Goal: Find contact information: Find contact information

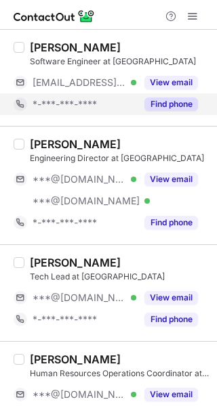
scroll to position [31, 0]
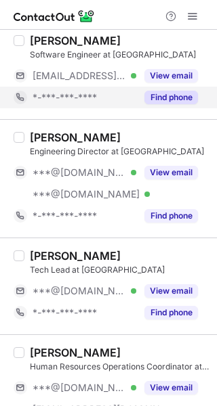
click at [164, 101] on button "Find phone" at bounding box center [170, 98] width 53 height 14
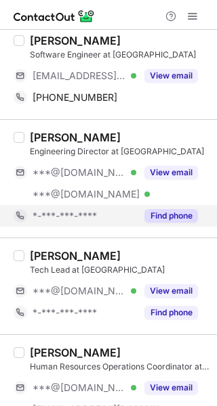
click at [171, 223] on div "Find phone" at bounding box center [167, 216] width 62 height 22
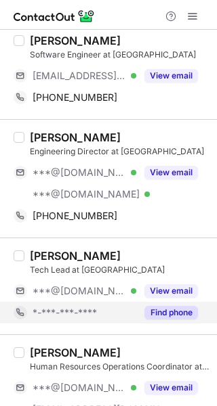
click at [180, 316] on button "Find phone" at bounding box center [170, 313] width 53 height 14
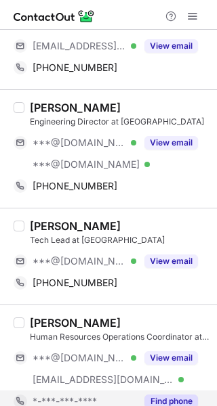
scroll to position [0, 0]
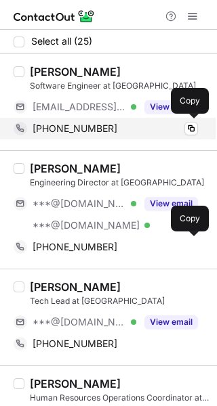
click at [166, 128] on div "+971504657110" at bounding box center [114, 128] width 165 height 12
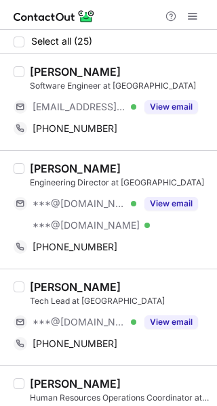
click at [48, 64] on div "Renji Mathew Software Engineer at NorthLadder ***@northladder.com Verified View…" at bounding box center [108, 102] width 217 height 96
copy div "Renji"
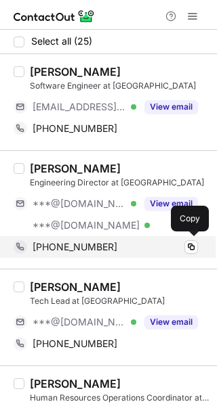
click at [66, 250] on span "+917204109179" at bounding box center [74, 247] width 85 height 12
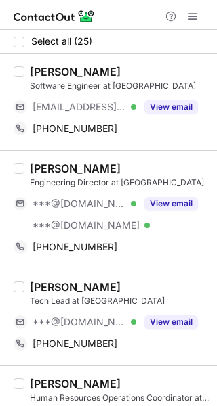
click at [44, 162] on div "Kapil Dave" at bounding box center [75, 169] width 91 height 14
copy div "Kapil"
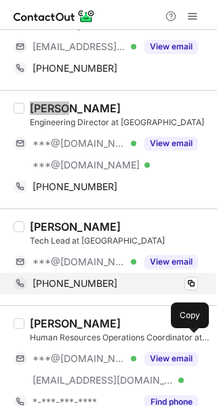
scroll to position [62, 0]
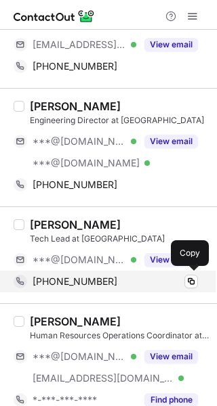
click at [85, 284] on span "+919729721997" at bounding box center [74, 281] width 85 height 12
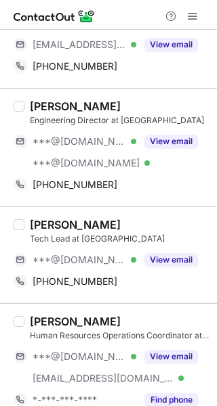
click at [46, 220] on div "Ramlal Sharma" at bounding box center [75, 225] width 91 height 14
copy div "Ramlal"
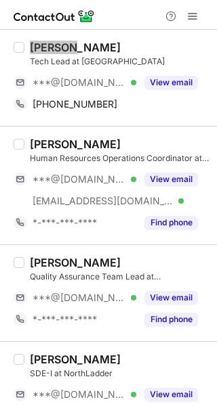
scroll to position [242, 0]
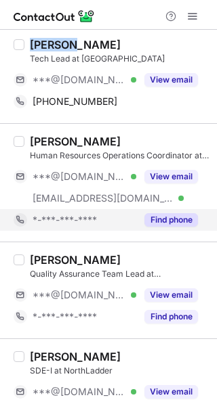
click at [167, 213] on button "Find phone" at bounding box center [170, 220] width 53 height 14
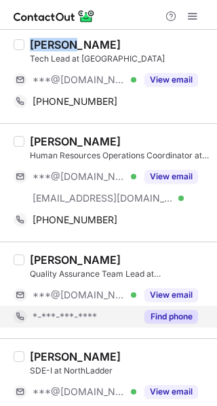
click at [170, 315] on button "Find phone" at bounding box center [170, 317] width 53 height 14
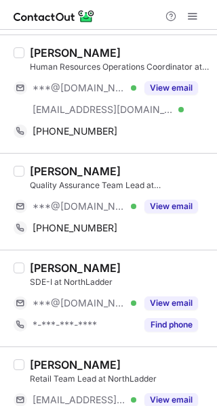
scroll to position [336, 0]
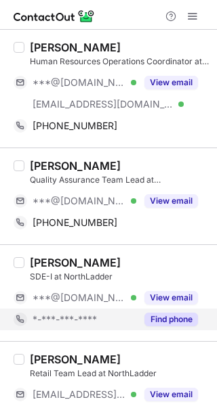
click at [170, 320] on button "Find phone" at bounding box center [170, 320] width 53 height 14
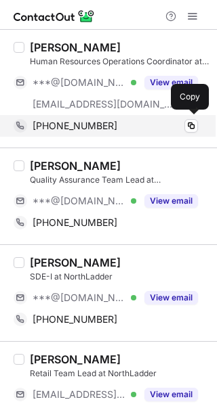
click at [67, 122] on span "+919669860571" at bounding box center [74, 126] width 85 height 12
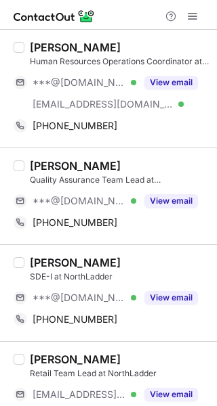
click at [49, 37] on div "Ayushi Mathur Human Resources Operations Coordinator at NorthLadder ***@gmail.c…" at bounding box center [108, 88] width 217 height 118
copy div "Ayushi"
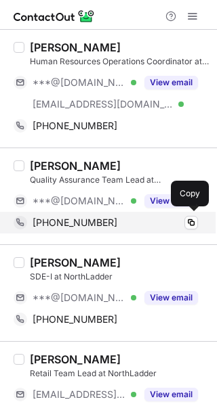
click at [83, 220] on span "+919999020063" at bounding box center [74, 223] width 85 height 12
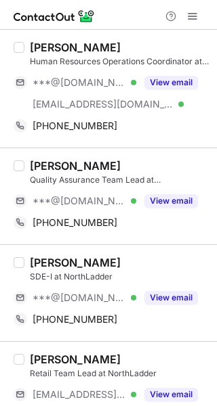
click at [60, 160] on div "Padmini Yadav" at bounding box center [75, 166] width 91 height 14
copy div "Padmini"
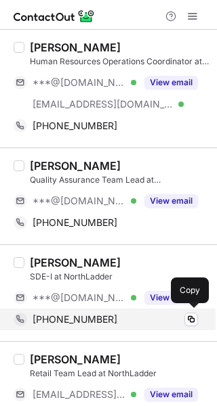
click at [91, 317] on span "+917972339623" at bounding box center [74, 319] width 85 height 12
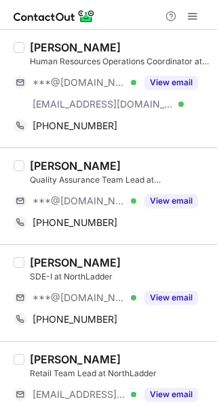
click at [57, 256] on div "Aishwarya Bhosale" at bounding box center [75, 263] width 91 height 14
copy div "Aishwarya"
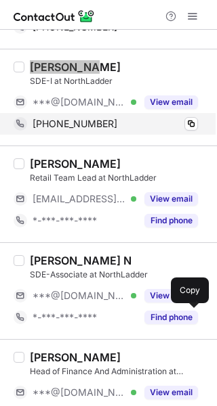
scroll to position [533, 0]
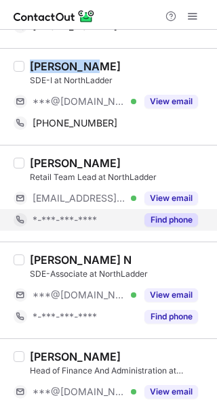
click at [164, 216] on button "Find phone" at bounding box center [170, 220] width 53 height 14
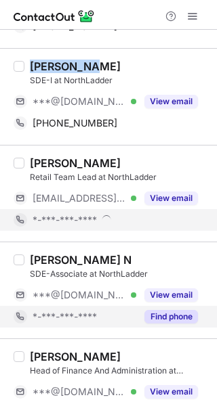
click at [177, 310] on button "Find phone" at bounding box center [170, 317] width 53 height 14
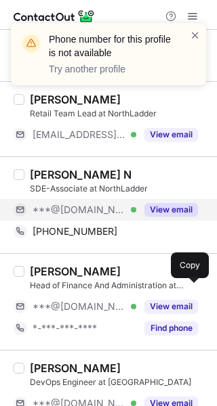
scroll to position [597, 0]
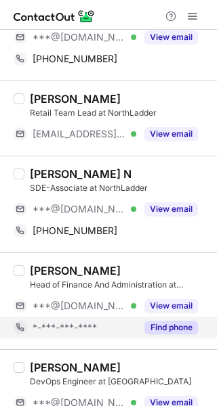
click at [158, 325] on button "Find phone" at bounding box center [170, 328] width 53 height 14
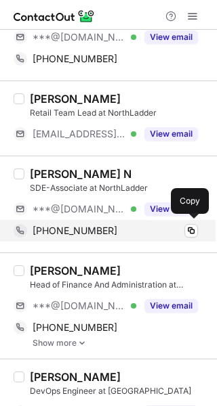
click at [72, 225] on span "+919912284391" at bounding box center [74, 231] width 85 height 12
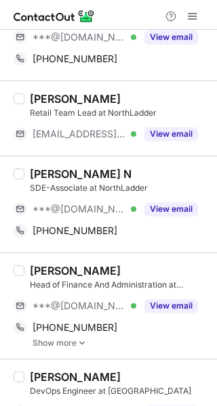
click at [50, 167] on div "Dinesh Babu N" at bounding box center [81, 174] width 102 height 14
copy div "Dinesh"
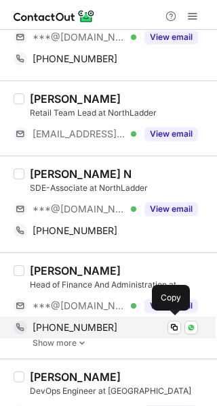
click at [68, 325] on span "+919819258411" at bounding box center [74, 327] width 85 height 12
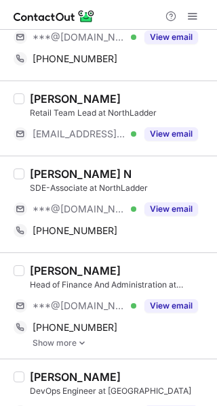
click at [42, 264] on div "Altaf Chaki" at bounding box center [75, 271] width 91 height 14
copy div "Altaf"
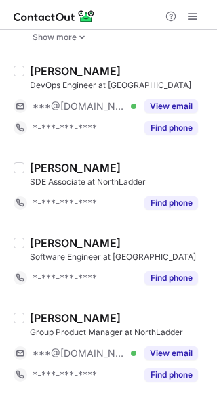
scroll to position [904, 0]
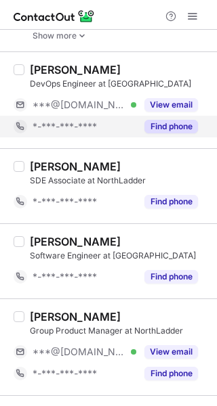
click at [171, 127] on button "Find phone" at bounding box center [170, 127] width 53 height 14
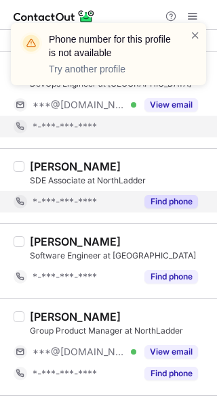
click at [167, 196] on button "Find phone" at bounding box center [170, 202] width 53 height 14
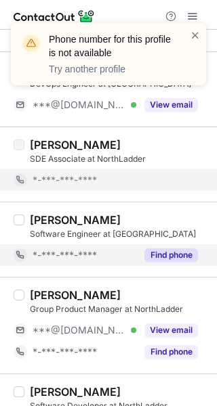
click at [181, 279] on div "Select all (25) Renji Mathew Software Engineer at NorthLadder ***@northladder.c…" at bounding box center [108, 309] width 217 height 2366
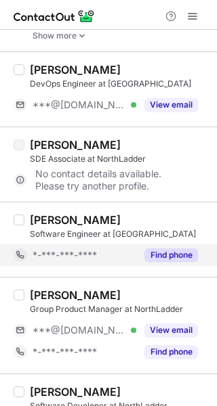
click at [178, 261] on div "Find phone" at bounding box center [167, 255] width 62 height 22
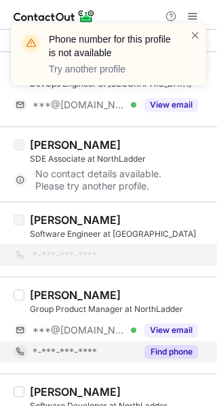
click at [178, 345] on button "Find phone" at bounding box center [170, 352] width 53 height 14
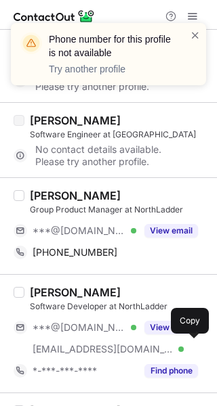
scroll to position [1004, 0]
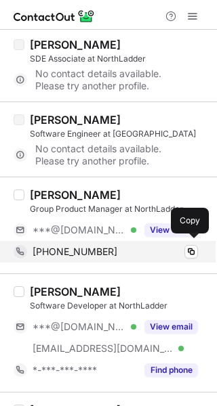
click at [102, 249] on span "+919163857809" at bounding box center [74, 252] width 85 height 12
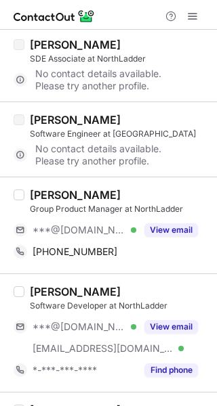
click at [47, 183] on div "Mohit Periwal Group Product Manager at NorthLadder ***@gmail.com Verified View …" at bounding box center [108, 225] width 217 height 97
copy div "Mohit"
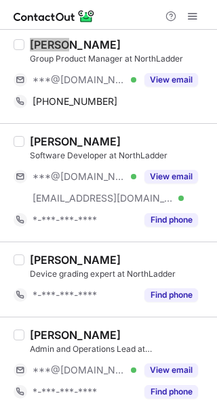
scroll to position [1156, 0]
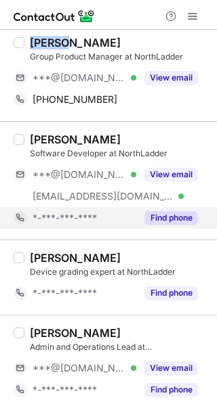
click at [166, 220] on button "Find phone" at bounding box center [170, 218] width 53 height 14
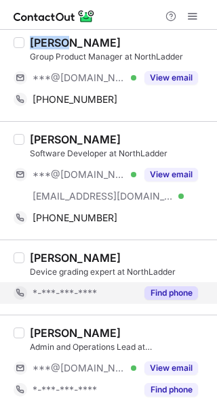
click at [162, 292] on button "Find phone" at bounding box center [170, 293] width 53 height 14
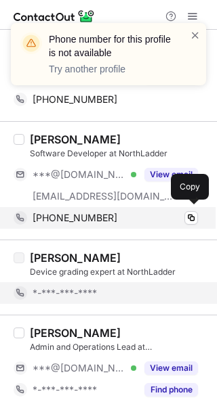
click at [67, 212] on span "+917256932387" at bounding box center [74, 218] width 85 height 12
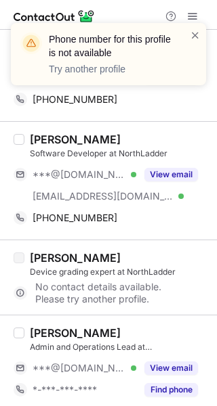
click at [54, 128] on div "Divyansh Anand Software Developer at NorthLadder ***@gmail.com Verified ***@nor…" at bounding box center [108, 180] width 217 height 118
copy div "Divyansh"
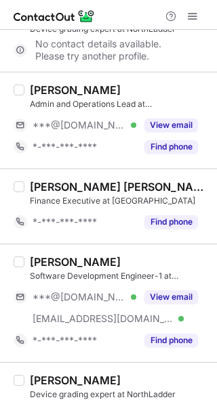
scroll to position [1400, 0]
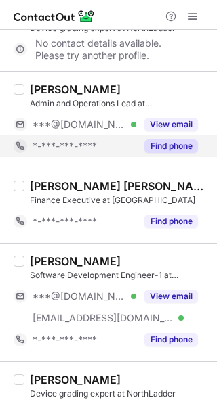
click at [168, 142] on button "Find phone" at bounding box center [170, 146] width 53 height 14
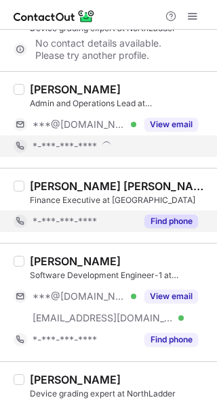
click at [171, 215] on button "Find phone" at bounding box center [170, 222] width 53 height 14
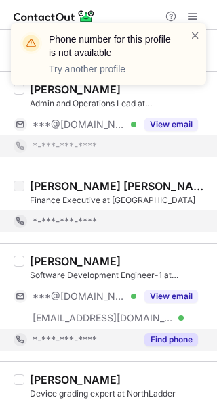
click at [173, 335] on button "Find phone" at bounding box center [170, 340] width 53 height 14
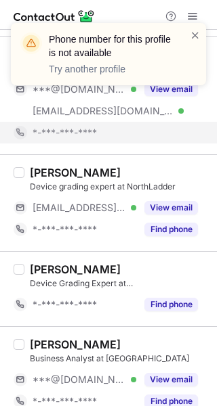
scroll to position [1594, 0]
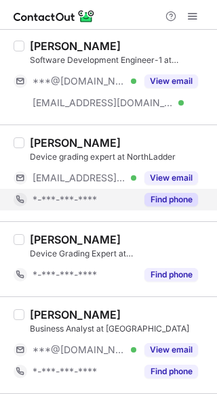
click at [172, 215] on div "Nancy Mishra Device grading expert at NorthLadder ***@northladder.com Verified …" at bounding box center [108, 173] width 217 height 97
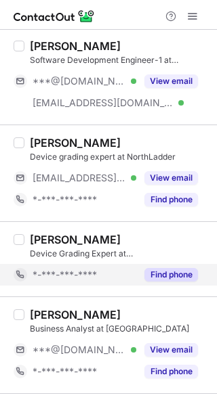
click at [174, 272] on button "Find phone" at bounding box center [170, 275] width 53 height 14
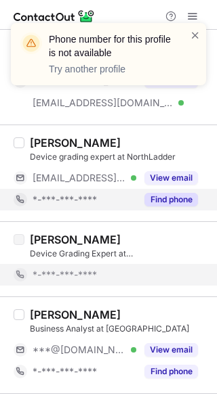
click at [168, 198] on button "Find phone" at bounding box center [170, 200] width 53 height 14
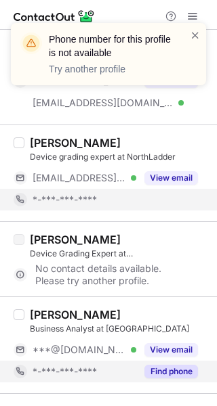
click at [175, 365] on button "Find phone" at bounding box center [170, 372] width 53 height 14
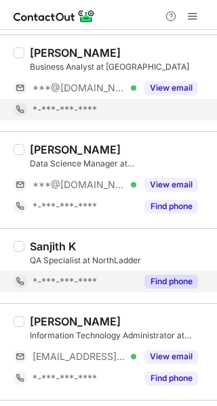
scroll to position [1812, 0]
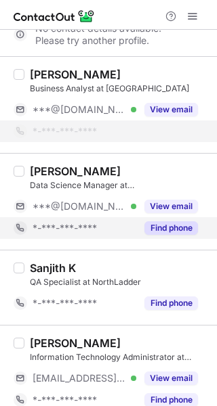
click at [162, 228] on button "Find phone" at bounding box center [170, 228] width 53 height 14
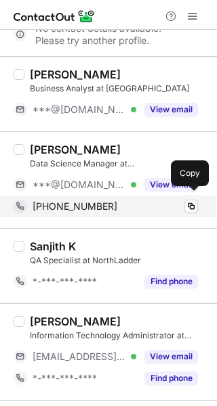
click at [72, 201] on span "+917023723325" at bounding box center [74, 206] width 85 height 12
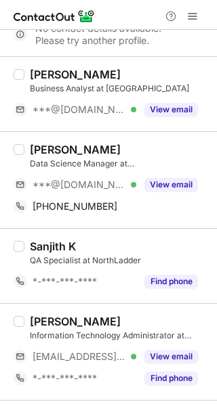
click at [59, 143] on div "Sourabh Jain" at bounding box center [75, 150] width 91 height 14
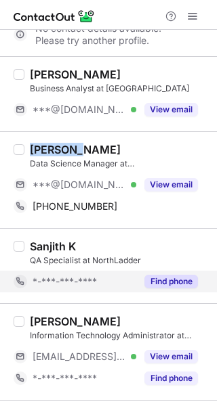
click at [173, 282] on button "Find phone" at bounding box center [170, 282] width 53 height 14
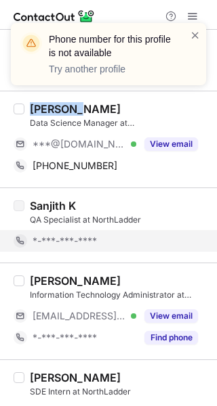
scroll to position [1897, 0]
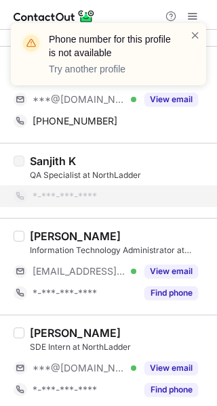
click at [173, 286] on button "Find phone" at bounding box center [170, 293] width 53 height 14
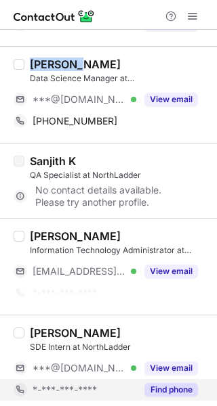
click at [169, 383] on button "Find phone" at bounding box center [170, 390] width 53 height 14
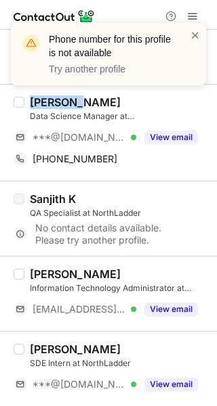
scroll to position [1854, 0]
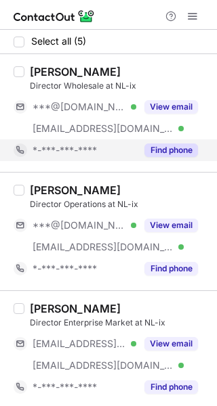
click at [179, 156] on button "Find phone" at bounding box center [170, 150] width 53 height 14
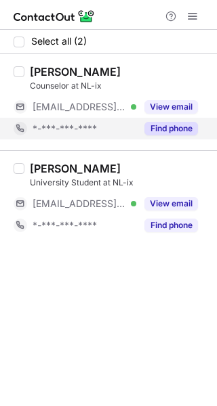
click at [164, 126] on button "Find phone" at bounding box center [170, 129] width 53 height 14
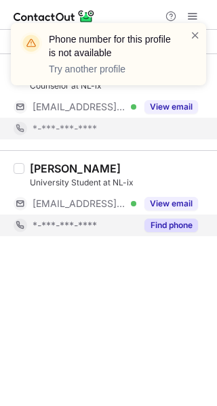
click at [180, 227] on button "Find phone" at bounding box center [170, 226] width 53 height 14
